Goal: Information Seeking & Learning: Learn about a topic

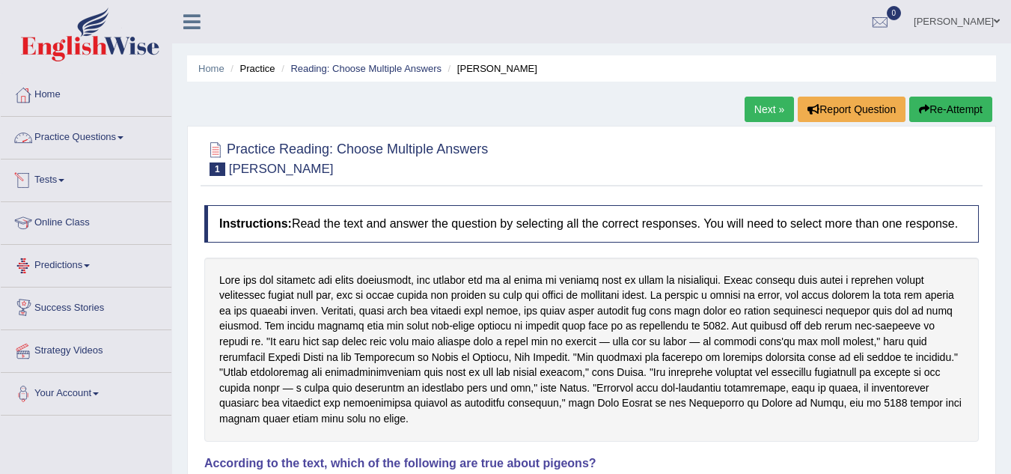
click at [115, 136] on link "Practice Questions" at bounding box center [86, 135] width 171 height 37
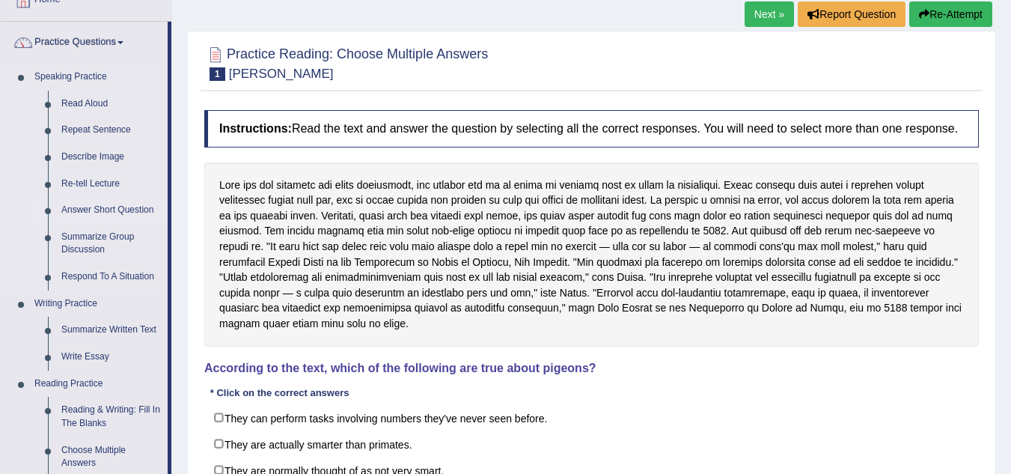
scroll to position [150, 0]
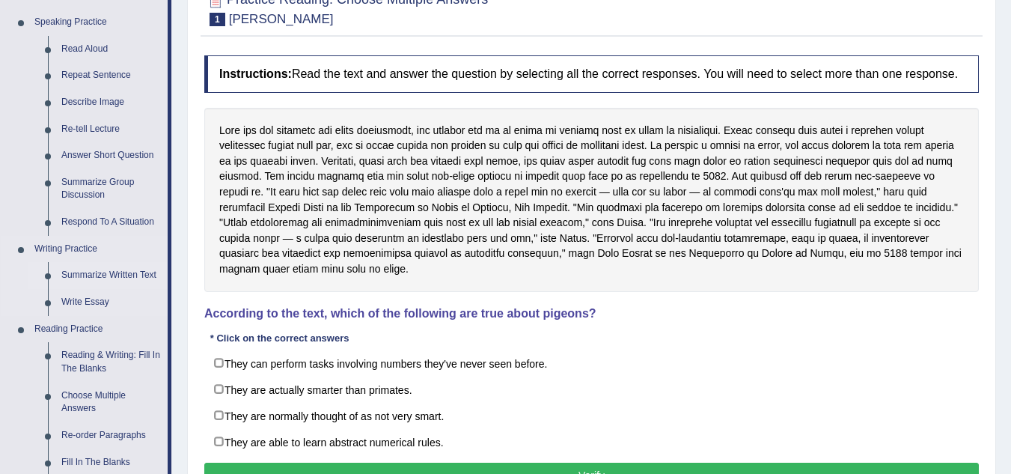
click at [109, 267] on link "Summarize Written Text" at bounding box center [111, 275] width 113 height 27
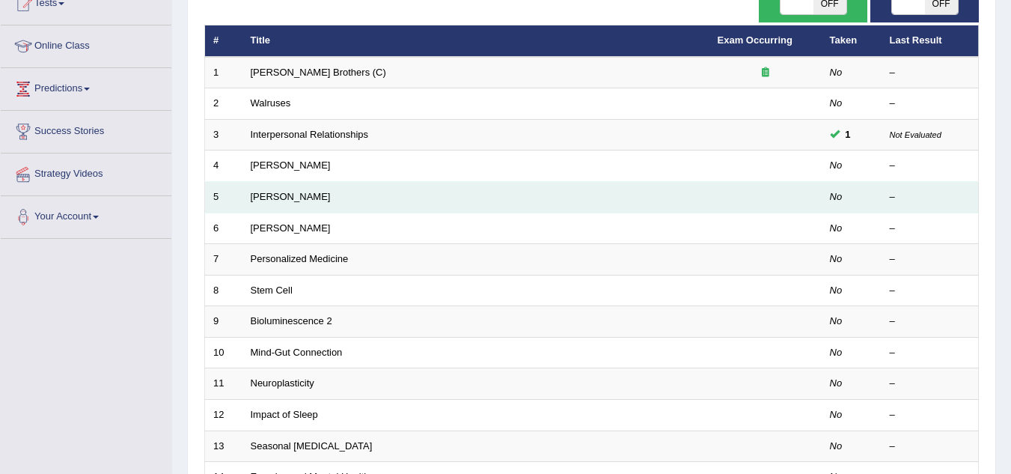
scroll to position [150, 0]
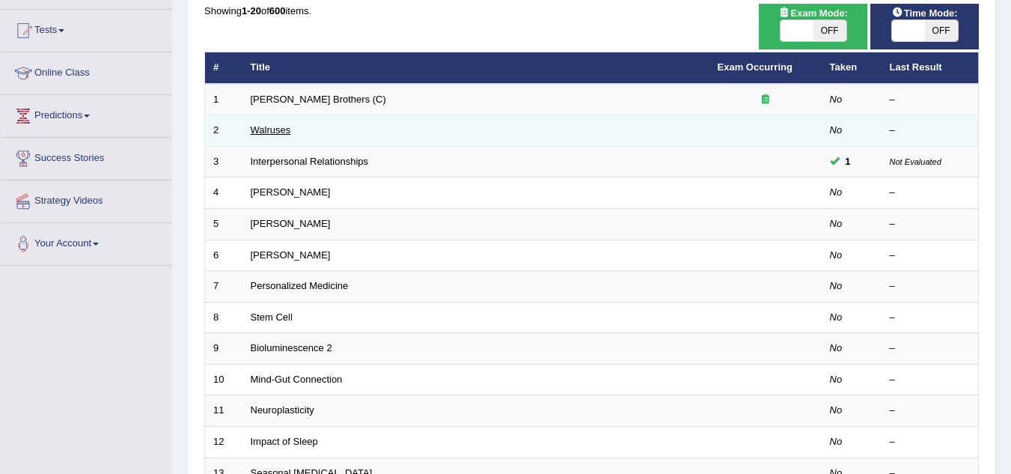
click at [289, 132] on link "Walruses" at bounding box center [271, 129] width 40 height 11
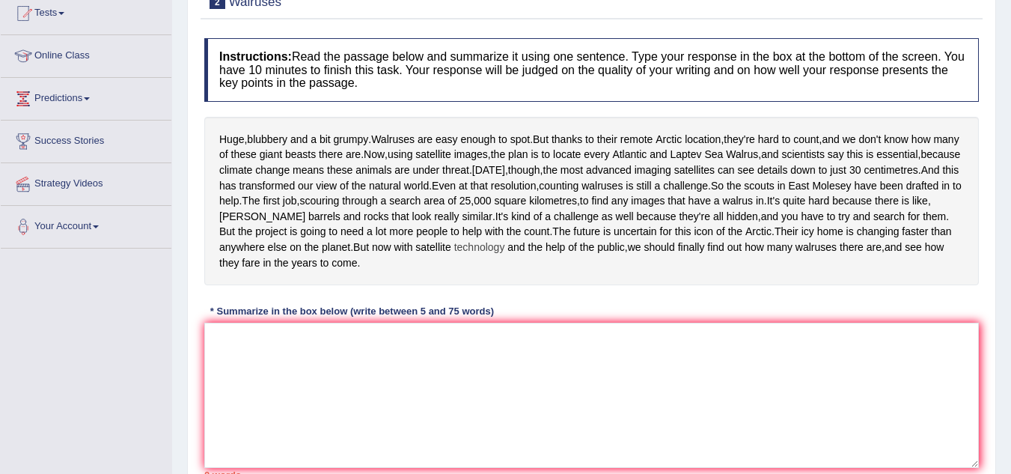
scroll to position [225, 0]
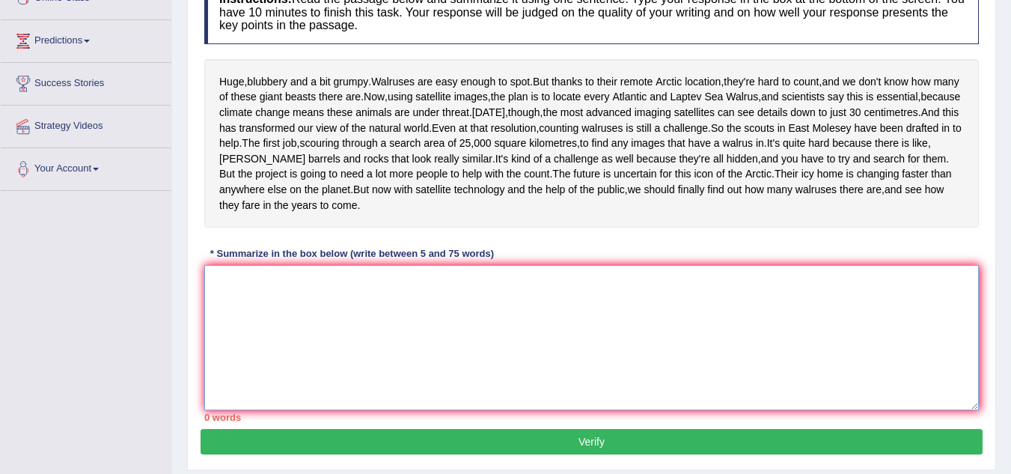
click at [223, 353] on textarea at bounding box center [591, 337] width 775 height 145
click at [247, 363] on textarea at bounding box center [591, 337] width 775 height 145
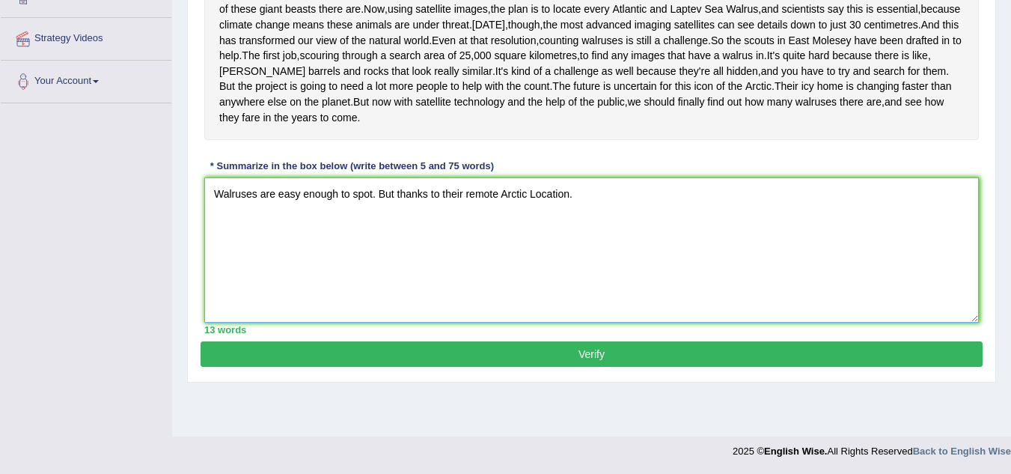
scroll to position [331, 0]
click at [910, 238] on textarea "Walruses are easy enough to spot. But thanks to their remote Arctic Location. E…" at bounding box center [591, 249] width 775 height 145
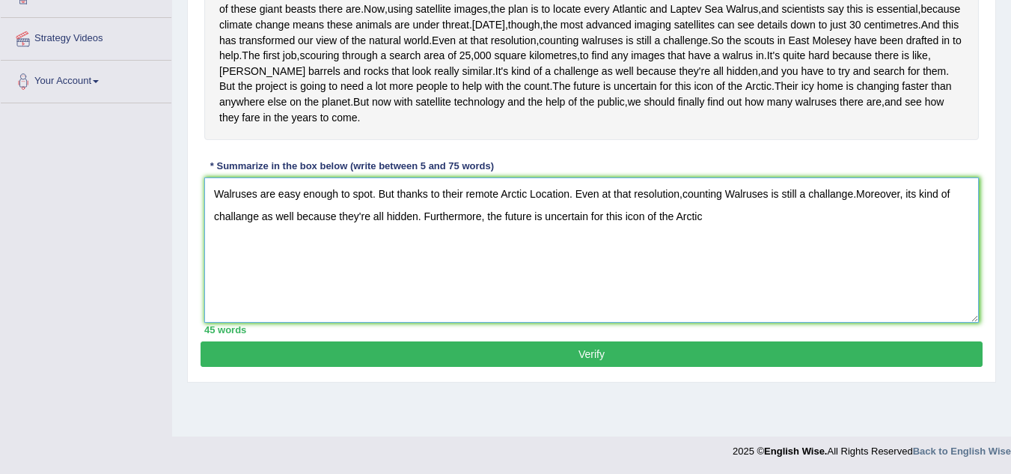
drag, startPoint x: 576, startPoint y: 236, endPoint x: 603, endPoint y: 248, distance: 29.1
click at [576, 236] on textarea "Walruses are easy enough to spot. But thanks to their remote Arctic Location. E…" at bounding box center [591, 249] width 775 height 145
click at [581, 237] on textarea "Walruses are easy enough to spot. But thanks to their remote Arctic Location,Ev…" at bounding box center [591, 249] width 775 height 145
click at [382, 237] on textarea "Walruses are easy enough to spot. But thanks to their remote Arctic Location,ev…" at bounding box center [591, 249] width 775 height 145
drag, startPoint x: 423, startPoint y: 258, endPoint x: 453, endPoint y: 260, distance: 30.0
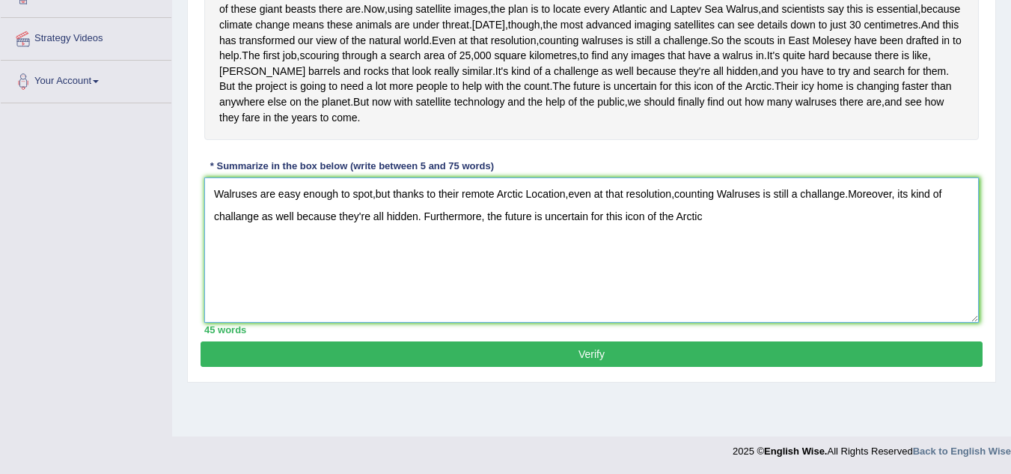
click at [427, 259] on textarea "Walruses are easy enough to spot,but thanks to their remote Arctic Location,eve…" at bounding box center [591, 249] width 775 height 145
click at [487, 257] on textarea "Walruses are easy enough to spot,but thanks to their remote Arctic Location,eve…" at bounding box center [591, 249] width 775 height 145
click at [487, 267] on textarea "Walruses are easy enough to spot,but thanks to their remote Arctic Location,eve…" at bounding box center [591, 249] width 775 height 145
click at [486, 265] on textarea "Walruses are easy enough to spot,but thanks to their remote Arctic Location,eve…" at bounding box center [591, 249] width 775 height 145
click at [896, 236] on textarea "Walruses are easy enough to spot,but thanks to their remote Arctic Location,eve…" at bounding box center [591, 249] width 775 height 145
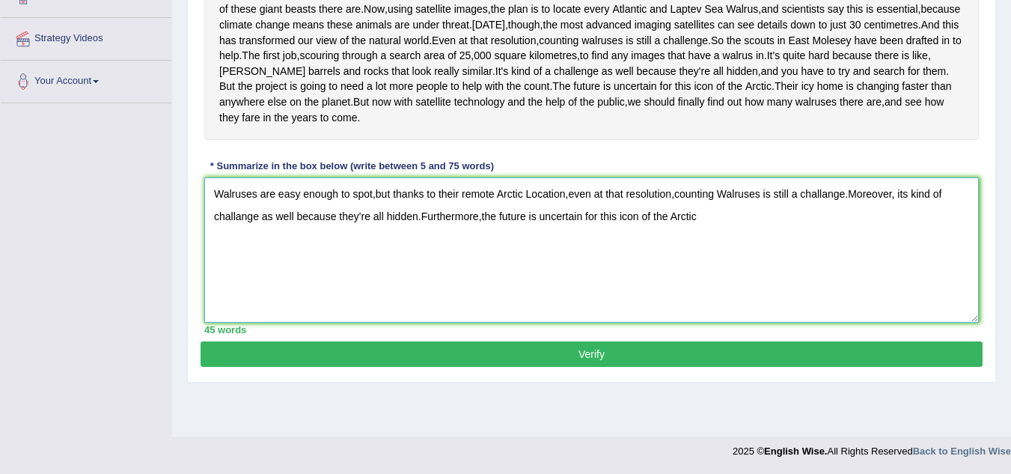
click at [896, 232] on textarea "Walruses are easy enough to spot,but thanks to their remote Arctic Location,eve…" at bounding box center [591, 249] width 775 height 145
click at [698, 260] on textarea "Walruses are easy enough to spot,but thanks to their remote Arctic Location,eve…" at bounding box center [591, 249] width 775 height 145
click at [849, 238] on textarea "Walruses are easy enough to spot,but thanks to their remote Arctic Location,eve…" at bounding box center [591, 249] width 775 height 145
click at [696, 259] on textarea "Walruses are easy enough to spot,but thanks to their remote Arctic Location,eve…" at bounding box center [591, 249] width 775 height 145
click at [853, 261] on textarea "Walruses are easy enough to spot,but thanks to their remote Arctic Location,eve…" at bounding box center [591, 249] width 775 height 145
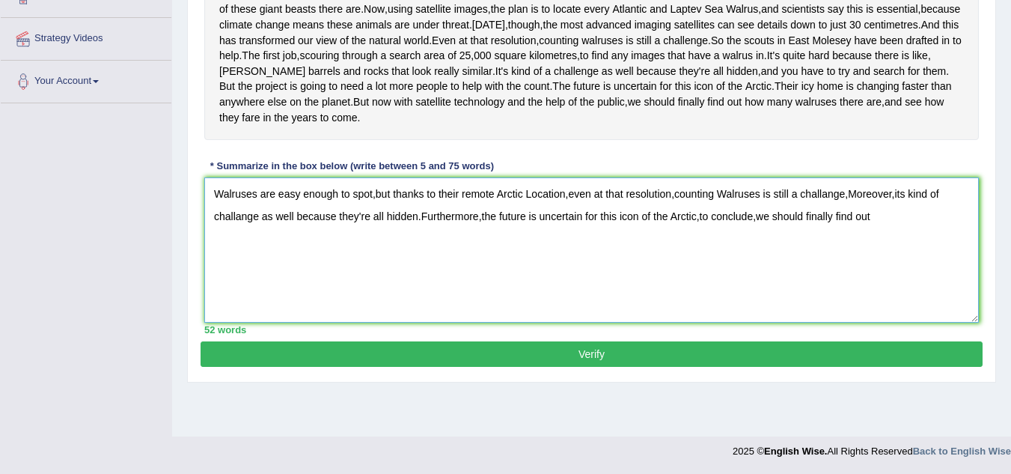
drag, startPoint x: 884, startPoint y: 260, endPoint x: 905, endPoint y: 260, distance: 21.0
click at [883, 260] on textarea "Walruses are easy enough to spot,but thanks to their remote Arctic Location,eve…" at bounding box center [591, 249] width 775 height 145
click at [143, 424] on div "Toggle navigation Home Practice Questions Speaking Practice Read Aloud Repeat S…" at bounding box center [505, 77] width 1011 height 778
click at [142, 297] on div "Toggle navigation Home Practice Questions Speaking Practice Read Aloud Repeat S…" at bounding box center [505, 77] width 1011 height 778
drag, startPoint x: 375, startPoint y: 234, endPoint x: 418, endPoint y: 246, distance: 44.1
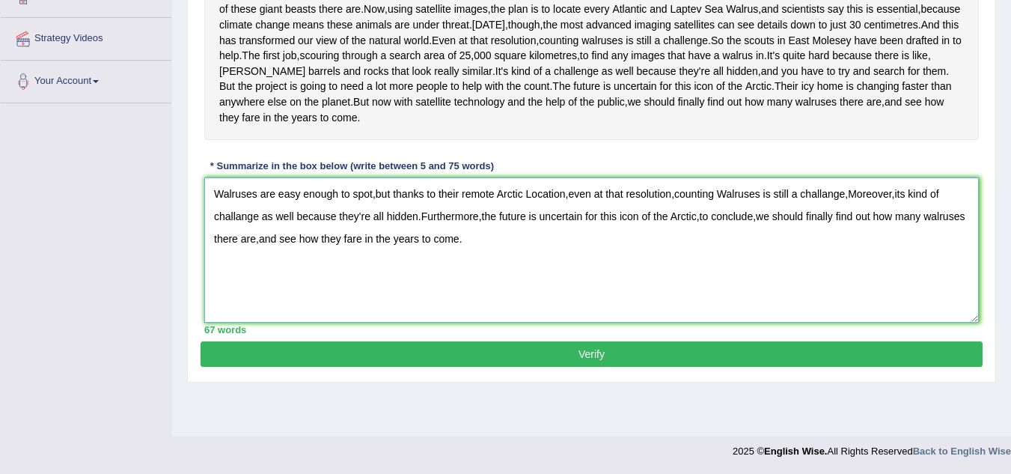
click at [376, 234] on textarea "Walruses are easy enough to spot,but thanks to their remote Arctic Location,eve…" at bounding box center [591, 249] width 775 height 145
click at [532, 235] on textarea "Walruses are easy enough to spot, but thanks to their remote Arctic Location,ev…" at bounding box center [591, 249] width 775 height 145
click at [571, 237] on textarea "Walruses are easy enough to spot, but thanks to their remote Arctic location,ev…" at bounding box center [591, 249] width 775 height 145
click at [570, 236] on textarea "Walruses are easy enough to spot, but thanks to their remote Arctic location,ev…" at bounding box center [591, 249] width 775 height 145
click at [676, 236] on textarea "Walruses are easy enough to spot, but thanks to their remote Arctic location, e…" at bounding box center [591, 249] width 775 height 145
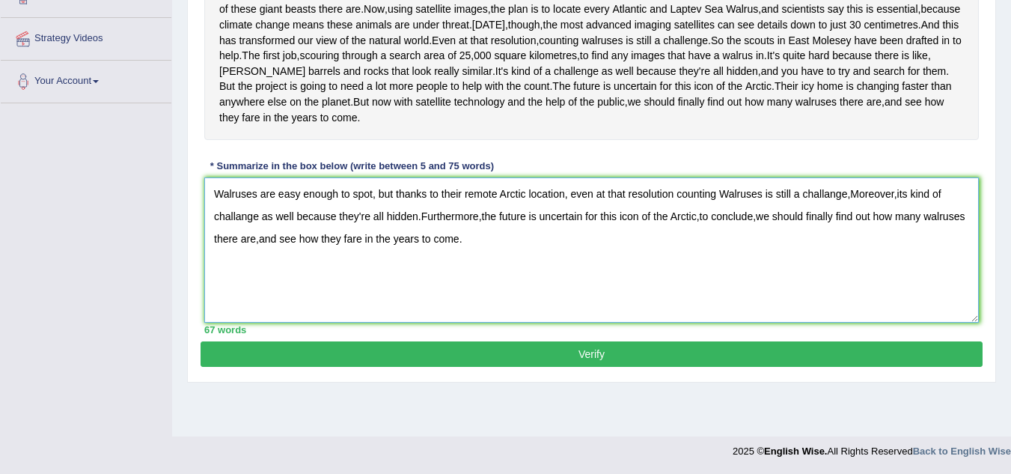
click at [259, 260] on textarea "Walruses are easy enough to spot, but thanks to their remote Arctic location, e…" at bounding box center [591, 249] width 775 height 145
click at [945, 236] on textarea "Walruses are easy enough to spot, but thanks to their remote Arctic location, e…" at bounding box center [591, 249] width 775 height 145
drag, startPoint x: 852, startPoint y: 236, endPoint x: 945, endPoint y: 259, distance: 95.7
click at [853, 236] on textarea "Walruses are easy enough to spot, but thanks to their remote Arctic location, e…" at bounding box center [591, 249] width 775 height 145
click at [901, 236] on textarea "Walruses are easy enough to spot, but thanks to their remote Arctic location, e…" at bounding box center [591, 249] width 775 height 145
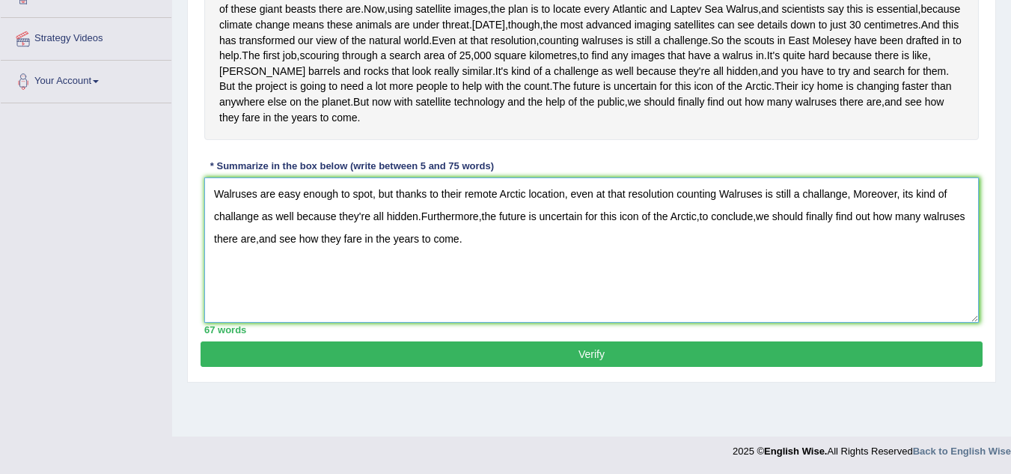
click at [484, 256] on textarea "Walruses are easy enough to spot, but thanks to their remote Arctic location, e…" at bounding box center [591, 249] width 775 height 145
click at [481, 260] on textarea "Walruses are easy enough to spot, but thanks to their remote Arctic location, e…" at bounding box center [591, 249] width 775 height 145
click at [860, 237] on textarea "Walruses are easy enough to spot, but thanks to their remote Arctic location, e…" at bounding box center [591, 249] width 775 height 145
click at [240, 257] on textarea "Walruses are easy enough to spot, but thanks to their remote Arctic location, e…" at bounding box center [591, 249] width 775 height 145
click at [827, 236] on textarea "Walruses are easy enough to spot, but thanks to their remote Arctic location, e…" at bounding box center [591, 249] width 775 height 145
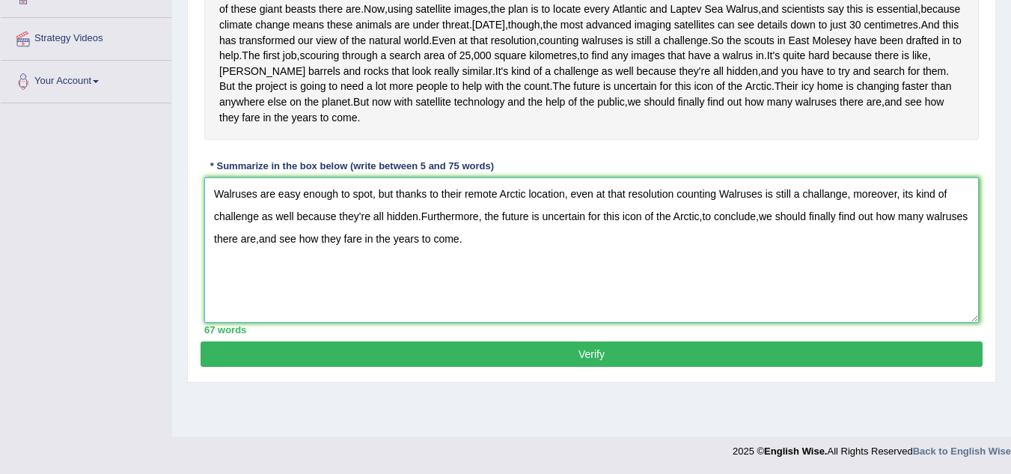
click at [831, 235] on textarea "Walruses are easy enough to spot, but thanks to their remote Arctic location, e…" at bounding box center [591, 249] width 775 height 145
click at [420, 258] on textarea "Walruses are easy enough to spot, but thanks to their remote Arctic location, e…" at bounding box center [591, 249] width 775 height 145
click at [486, 257] on textarea "Walruses are easy enough to spot, but thanks to their remote Arctic location, e…" at bounding box center [591, 249] width 775 height 145
click at [487, 258] on textarea "Walruses are easy enough to spot, but thanks to their remote Arctic location, e…" at bounding box center [591, 249] width 775 height 145
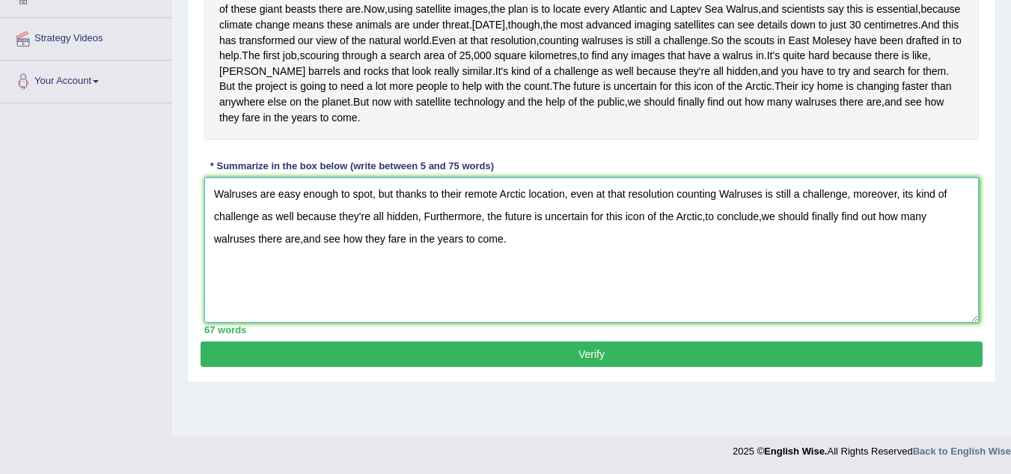
click at [706, 258] on textarea "Walruses are easy enough to spot, but thanks to their remote Arctic location, e…" at bounding box center [591, 249] width 775 height 145
click at [710, 259] on textarea "Walruses are easy enough to spot, but thanks to their remote Arctic location, e…" at bounding box center [591, 249] width 775 height 145
drag, startPoint x: 702, startPoint y: 260, endPoint x: 820, endPoint y: 281, distance: 119.4
click at [820, 281] on textarea "Walruses are easy enough to spot, but thanks to their remote Arctic location, e…" at bounding box center [591, 249] width 775 height 145
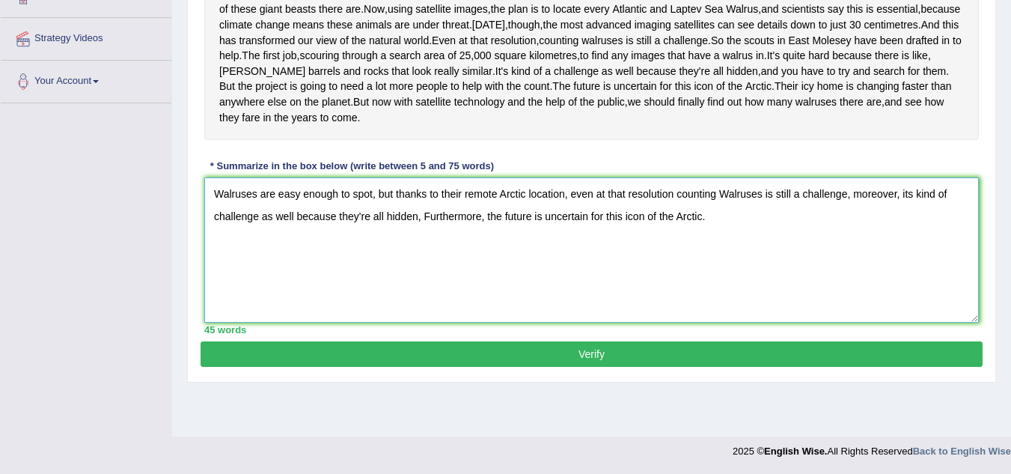
click at [428, 257] on textarea "Walruses are easy enough to spot, but thanks to their remote Arctic location, e…" at bounding box center [591, 249] width 775 height 145
type textarea "Walruses are easy enough to spot, but thanks to their remote Arctic location, e…"
click at [595, 367] on button "Verify" at bounding box center [592, 353] width 782 height 25
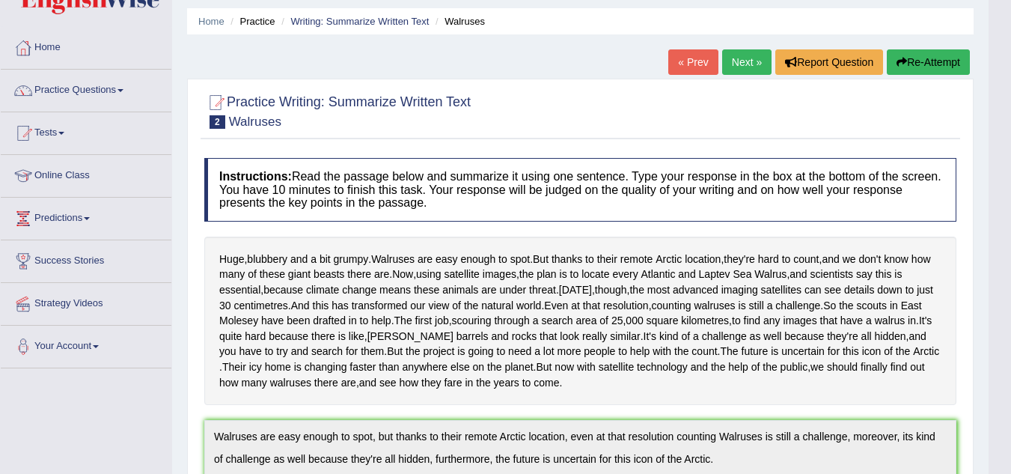
scroll to position [0, 0]
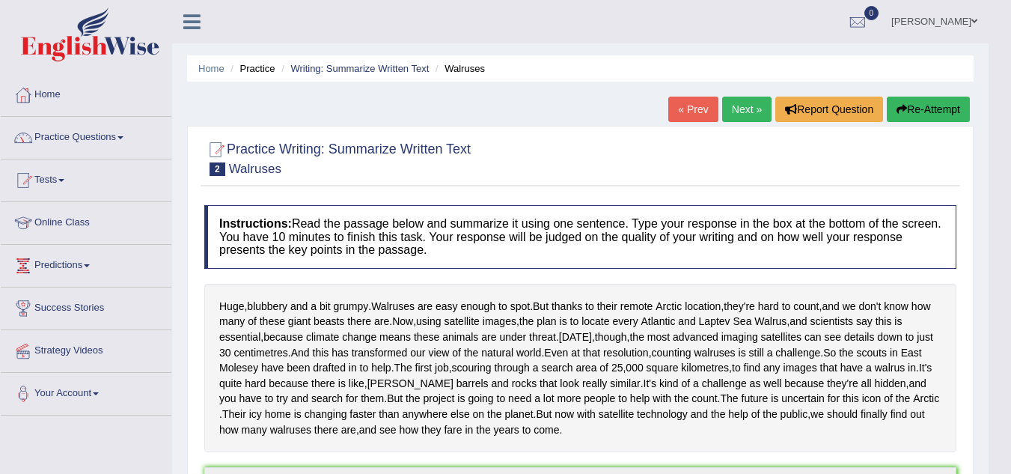
click at [738, 107] on link "Next »" at bounding box center [746, 109] width 49 height 25
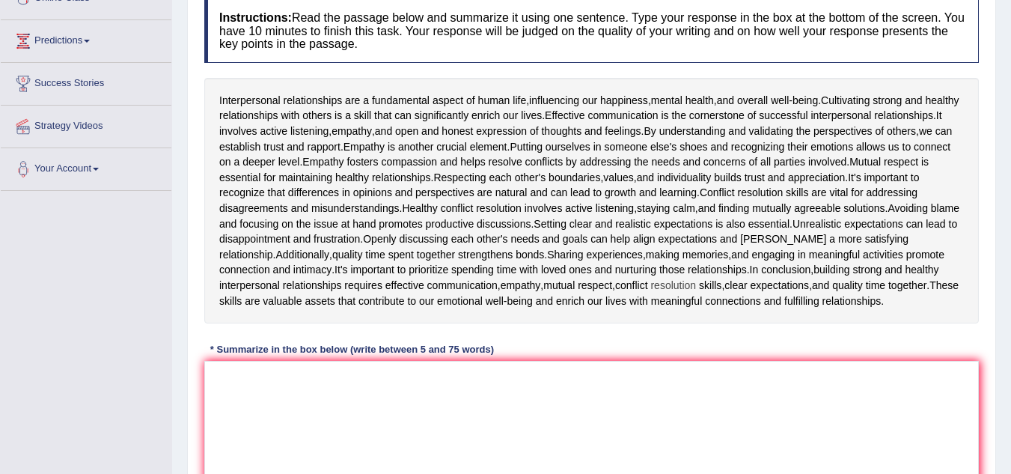
scroll to position [299, 0]
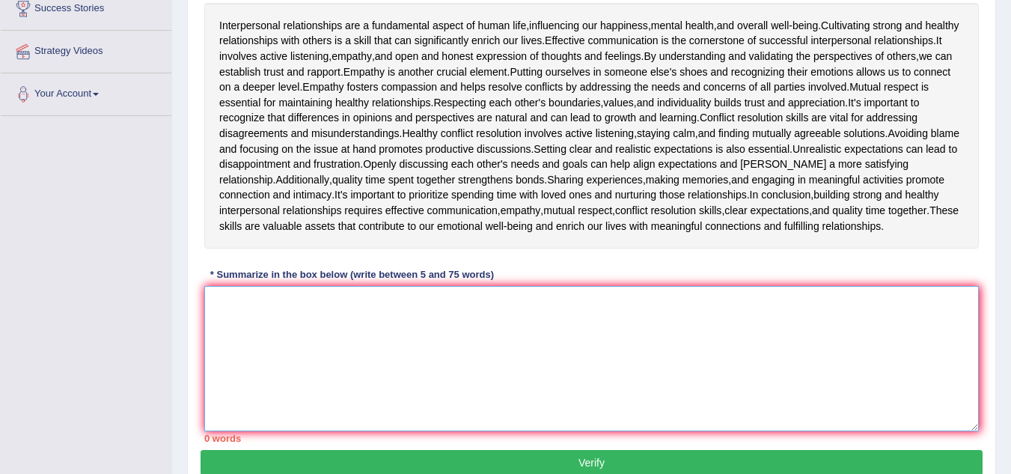
click at [232, 323] on textarea at bounding box center [591, 358] width 775 height 145
click at [356, 343] on textarea at bounding box center [591, 358] width 775 height 145
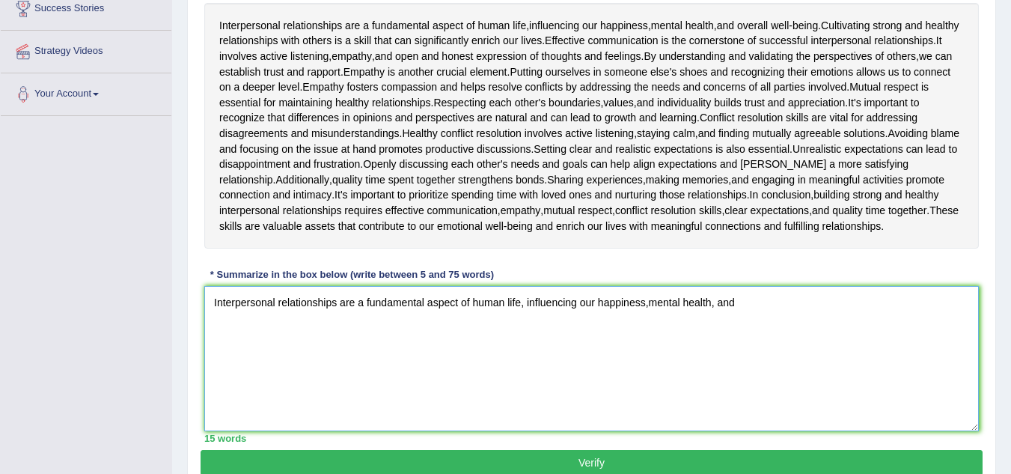
click at [649, 317] on textarea "Interpersonal relationships are a fundamental aspect of human life, influencing…" at bounding box center [591, 358] width 775 height 145
click at [741, 317] on textarea "Interpersonal relationships are a fundamental aspect of human life, influencing…" at bounding box center [591, 358] width 775 height 145
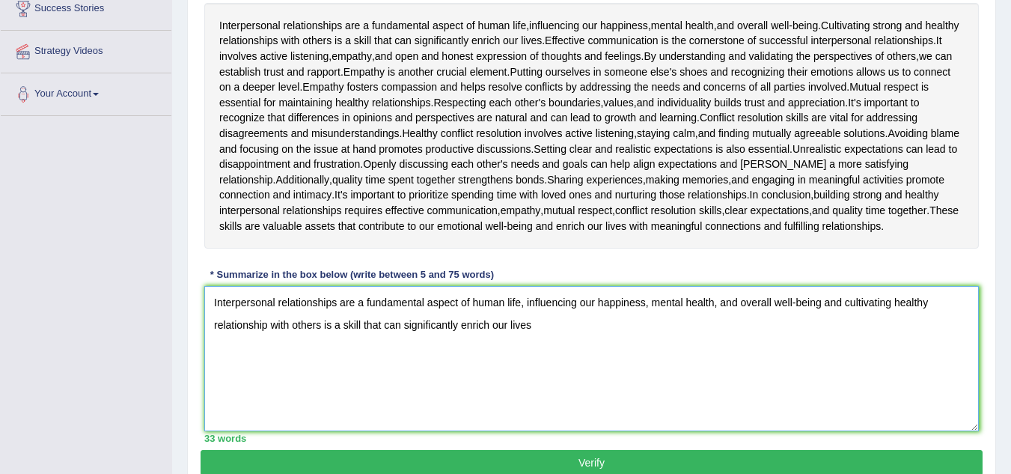
click at [540, 343] on textarea "Interpersonal relationships are a fundamental aspect of human life, influencing…" at bounding box center [591, 358] width 775 height 145
click at [534, 341] on textarea "Interpersonal relationships are a fundamental aspect of human life, influencing…" at bounding box center [591, 358] width 775 height 145
click at [713, 341] on textarea "Interpersonal relationships are a fundamental aspect of human life, influencing…" at bounding box center [591, 358] width 775 height 145
drag, startPoint x: 713, startPoint y: 340, endPoint x: 731, endPoint y: 343, distance: 18.2
click at [716, 341] on textarea "Interpersonal relationships are a fundamental aspect of human life, influencing…" at bounding box center [591, 358] width 775 height 145
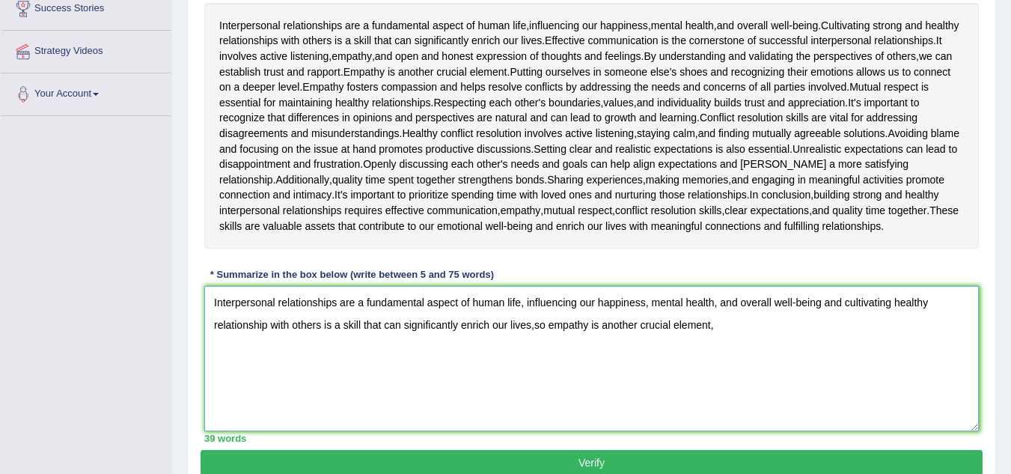
click at [721, 332] on textarea "Interpersonal relationships are a fundamental aspect of human life, influencing…" at bounding box center [591, 358] width 775 height 145
click at [851, 340] on textarea "Interpersonal relationships are a fundamental aspect of human life, influencing…" at bounding box center [591, 358] width 775 height 145
click at [893, 341] on textarea "Interpersonal relationships are a fundamental aspect of human life, influencing…" at bounding box center [591, 358] width 775 height 145
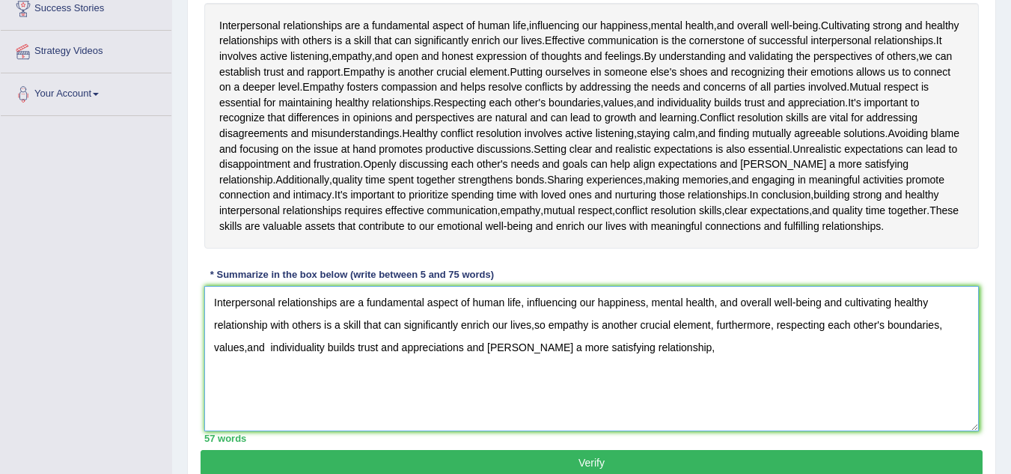
drag, startPoint x: 659, startPoint y: 360, endPoint x: 698, endPoint y: 367, distance: 40.2
click at [662, 360] on textarea "Interpersonal relationships are a fundamental aspect of human life, influencing…" at bounding box center [591, 358] width 775 height 145
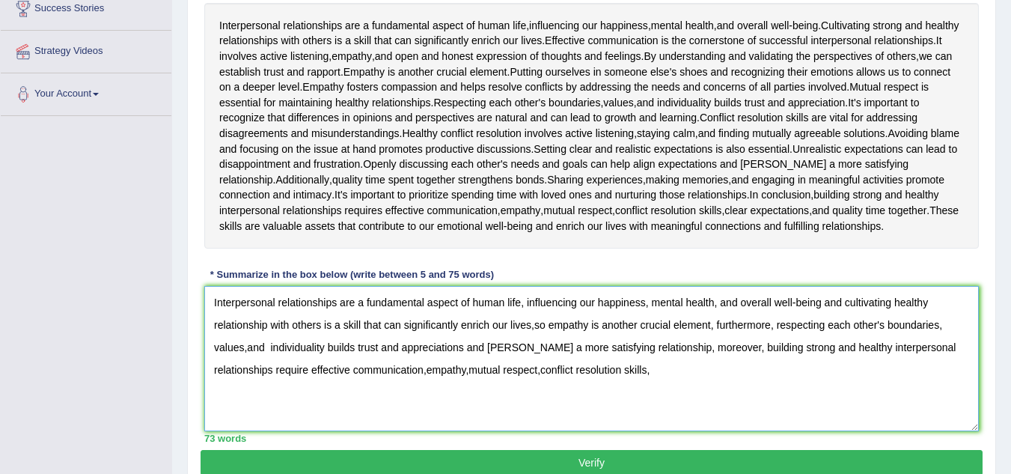
click at [479, 385] on textarea "Interpersonal relationships are a fundamental aspect of human life, influencing…" at bounding box center [591, 358] width 775 height 145
click at [605, 383] on textarea "Interpersonal relationships are a fundamental aspect of human life, influencing…" at bounding box center [591, 358] width 775 height 145
click at [366, 384] on textarea "Interpersonal relationships are a fundamental aspect of human life, influencing…" at bounding box center [591, 358] width 775 height 145
click at [412, 385] on textarea "Interpersonal relationships are a fundamental aspect of human life, influencing…" at bounding box center [591, 358] width 775 height 145
click at [502, 385] on textarea "Interpersonal relationships are a fundamental aspect of human life, influencing…" at bounding box center [591, 358] width 775 height 145
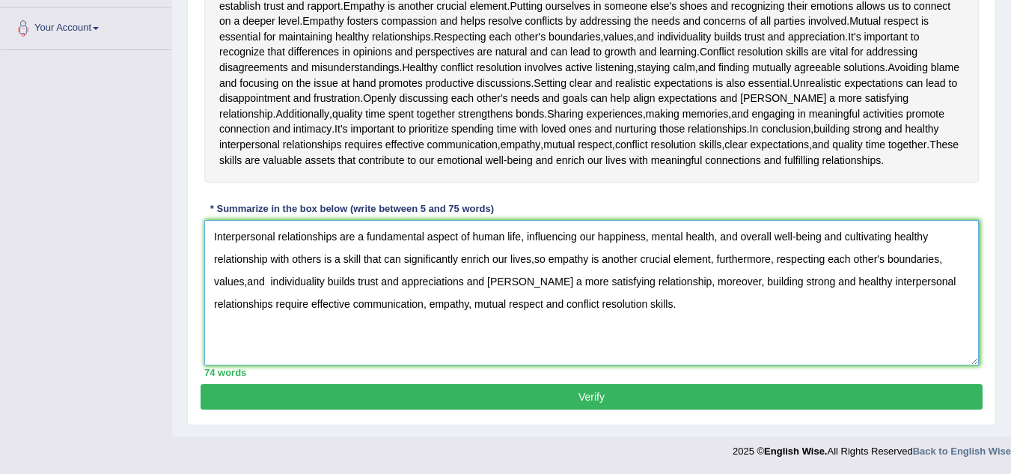
scroll to position [381, 0]
type textarea "Interpersonal relationships are a fundamental aspect of human life, influencing…"
click at [589, 397] on button "Verify" at bounding box center [592, 396] width 782 height 25
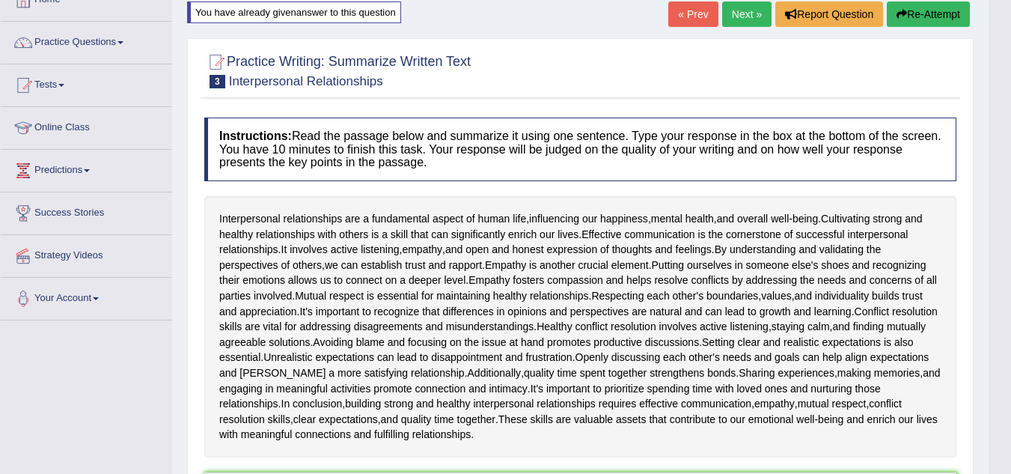
scroll to position [0, 0]
